Goal: Task Accomplishment & Management: Manage account settings

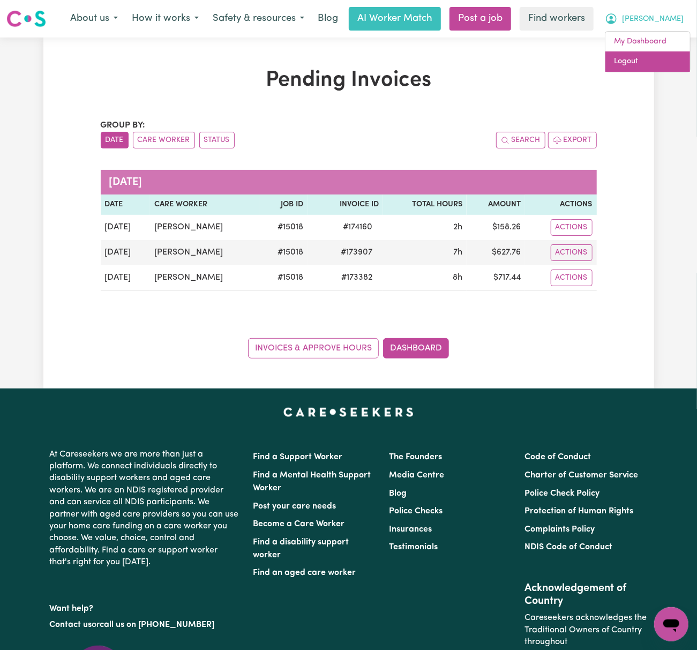
click at [670, 56] on link "Logout" at bounding box center [648, 61] width 85 height 20
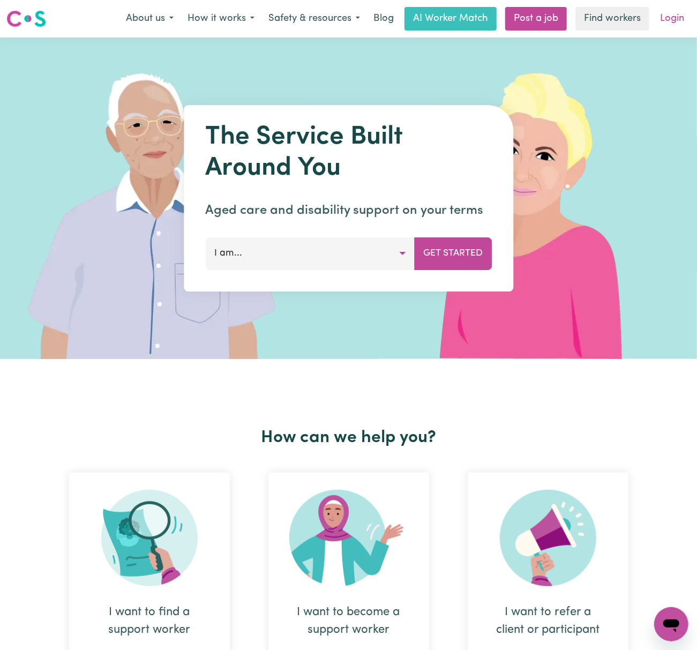
click at [676, 24] on link "Login" at bounding box center [672, 19] width 37 height 24
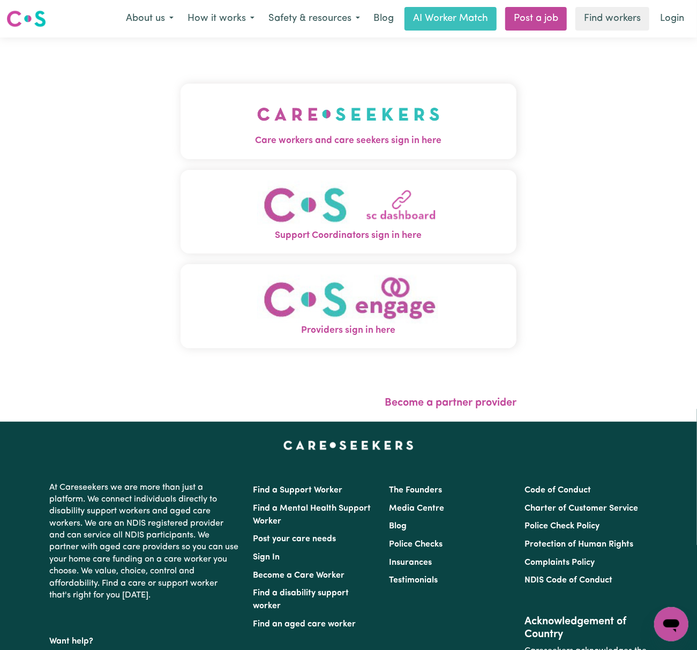
click at [257, 119] on img "Care workers and care seekers sign in here" at bounding box center [348, 114] width 183 height 40
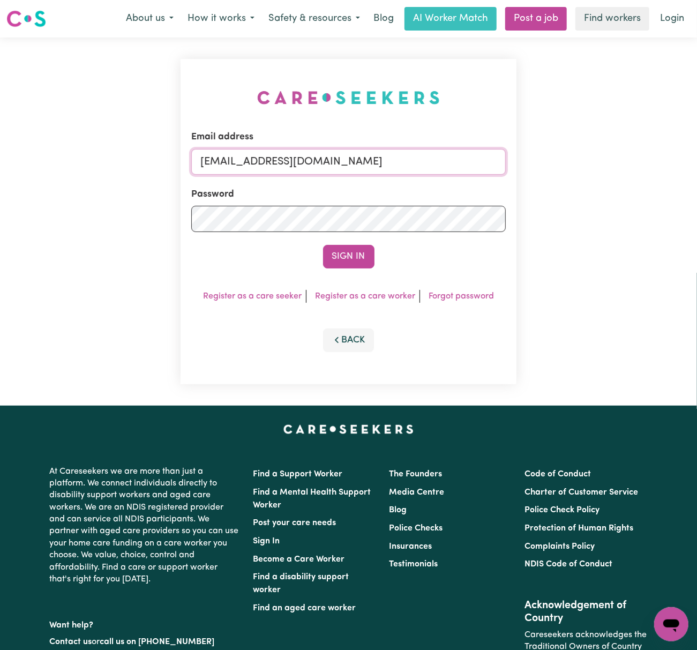
click at [217, 162] on input "[EMAIL_ADDRESS][DOMAIN_NAME]" at bounding box center [348, 162] width 315 height 26
drag, startPoint x: 258, startPoint y: 159, endPoint x: 586, endPoint y: 159, distance: 328.0
click at [586, 159] on div "Email address [EMAIL_ADDRESS][DOMAIN_NAME] Password Sign In Register as a care …" at bounding box center [348, 222] width 697 height 368
type input "superuser~[EMAIL_ADDRESS][DOMAIN_NAME]"
click at [323, 245] on button "Sign In" at bounding box center [348, 257] width 51 height 24
